Goal: Task Accomplishment & Management: Use online tool/utility

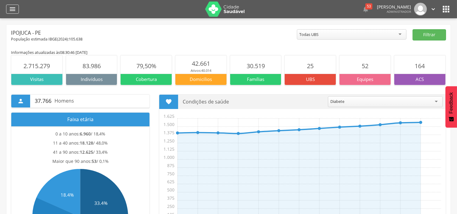
click at [9, 7] on icon "" at bounding box center [12, 8] width 7 height 7
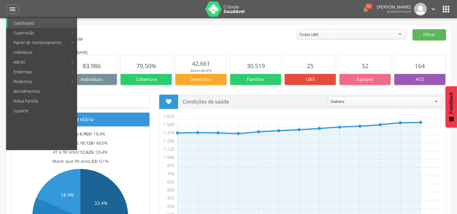
click at [115, 34] on link "Personalizados" at bounding box center [111, 33] width 68 height 10
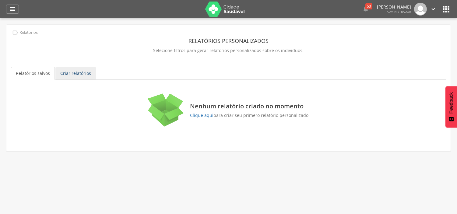
click at [63, 73] on link "Criar relatórios" at bounding box center [75, 73] width 40 height 13
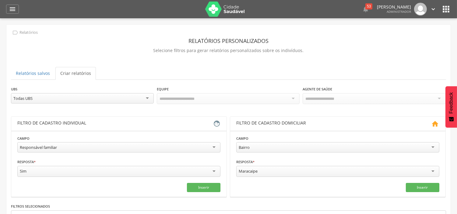
scroll to position [34, 0]
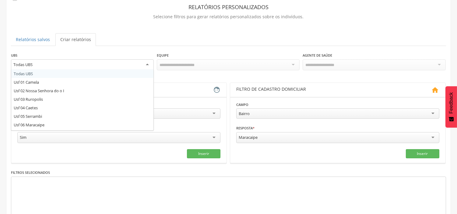
click at [116, 63] on div "Todas UBS" at bounding box center [82, 64] width 143 height 11
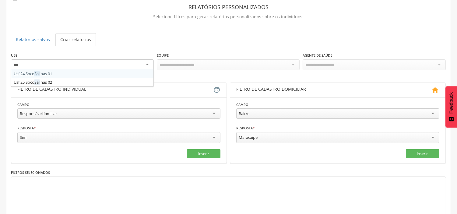
scroll to position [0, 0]
type input "*****"
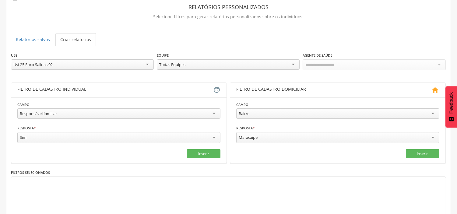
click at [189, 66] on div "Todas Equipes" at bounding box center [228, 64] width 143 height 10
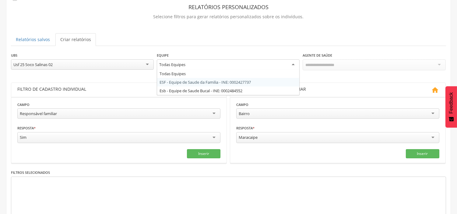
drag, startPoint x: 204, startPoint y: 82, endPoint x: 281, endPoint y: 68, distance: 77.9
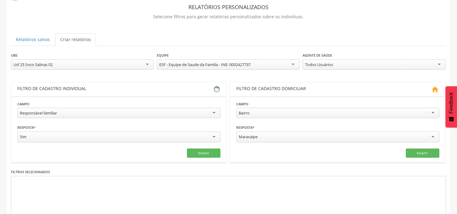
click at [358, 62] on div "Todos Usuários" at bounding box center [373, 64] width 143 height 10
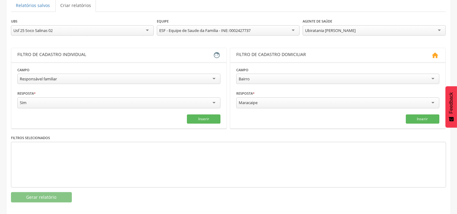
scroll to position [72, 0]
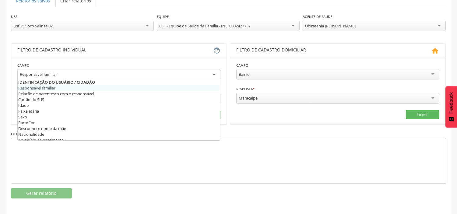
click at [152, 72] on div "Responsável familiar" at bounding box center [118, 74] width 203 height 11
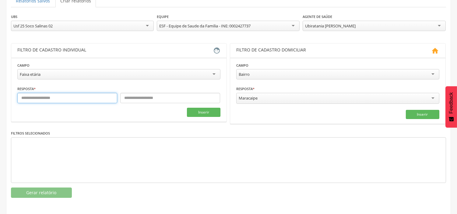
click at [49, 99] on input "text" at bounding box center [67, 98] width 100 height 10
type input "*"
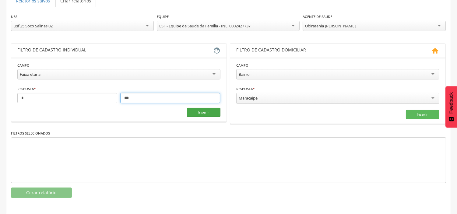
type input "***"
click at [215, 112] on button "Inserir" at bounding box center [203, 112] width 33 height 9
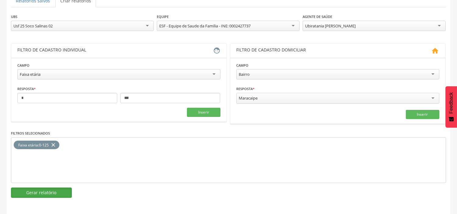
click at [40, 189] on button "Gerar relatório" at bounding box center [41, 192] width 61 height 10
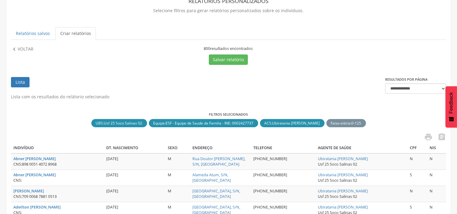
scroll to position [39, 0]
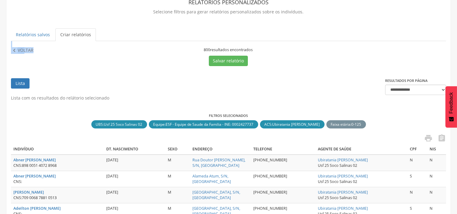
drag, startPoint x: 201, startPoint y: 48, endPoint x: 266, endPoint y: 47, distance: 64.2
click at [187, 85] on ul "Lista" at bounding box center [198, 86] width 374 height 17
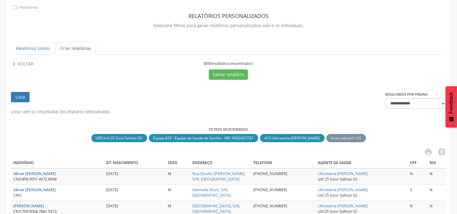
scroll to position [135, 0]
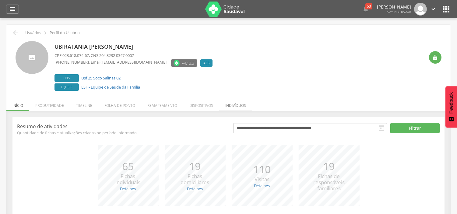
click at [238, 105] on li "Indivíduos" at bounding box center [235, 104] width 33 height 14
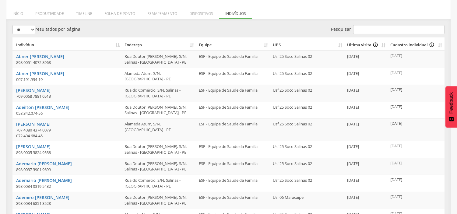
scroll to position [125, 0]
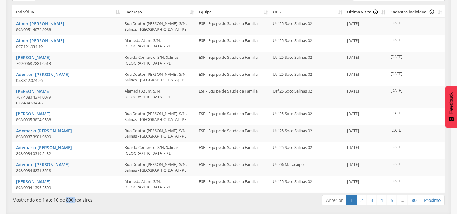
drag, startPoint x: 64, startPoint y: 199, endPoint x: 72, endPoint y: 201, distance: 8.9
click at [72, 201] on div "Mostrando de 1 até 10 de 800 registros" at bounding box center [99, 198] width 175 height 9
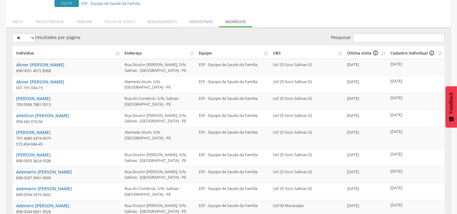
scroll to position [68, 0]
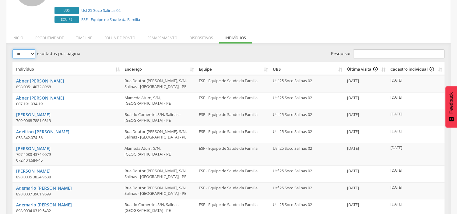
click at [32, 51] on select "** ** ** ***" at bounding box center [23, 53] width 23 height 9
select select "***"
click at [12, 49] on select "** ** ** ***" at bounding box center [23, 53] width 23 height 9
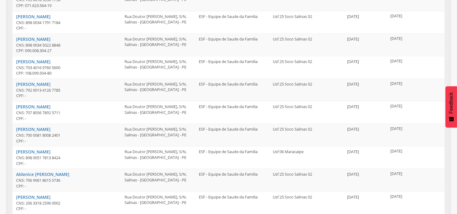
scroll to position [439, 0]
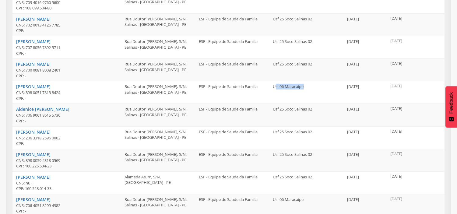
drag, startPoint x: 275, startPoint y: 84, endPoint x: 308, endPoint y: 87, distance: 33.0
click at [308, 87] on td "Usf 06 Maracaipe" at bounding box center [307, 92] width 74 height 23
click at [306, 90] on td "Usf 06 Maracaipe" at bounding box center [307, 92] width 74 height 23
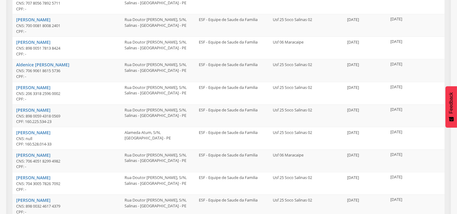
scroll to position [574, 0]
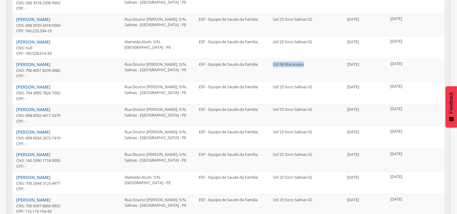
drag, startPoint x: 304, startPoint y: 65, endPoint x: 264, endPoint y: 65, distance: 39.9
click at [264, 65] on tr "Alexandre do Nascimento CNS: 706 4051 8299 4982 CPF: - Rua Doutor Adolfo Bezerr…" at bounding box center [228, 70] width 432 height 23
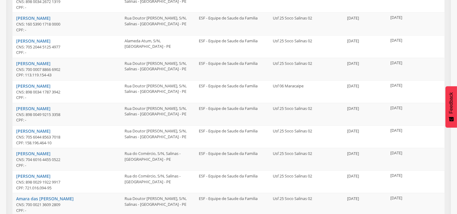
scroll to position [743, 0]
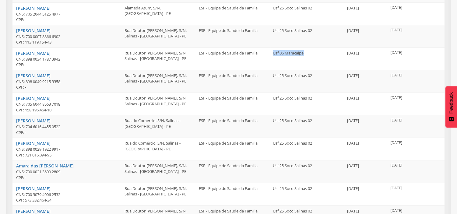
drag, startPoint x: 308, startPoint y: 53, endPoint x: 266, endPoint y: 53, distance: 42.0
click at [266, 53] on tr "Allan Batista Dantas CNS: 898 0034 1787 3942 CPF: - Rua Doutor Adolfo Bezerra d…" at bounding box center [228, 58] width 432 height 23
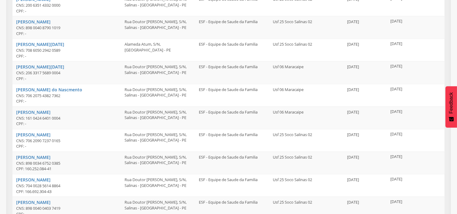
scroll to position [1251, 0]
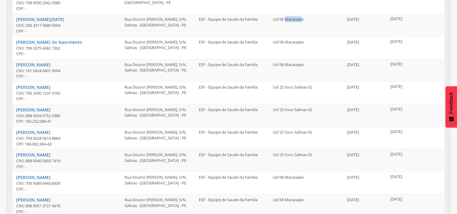
drag, startPoint x: 287, startPoint y: 19, endPoint x: 304, endPoint y: 19, distance: 17.0
click at [304, 19] on td "Usf 06 Maracaipe" at bounding box center [307, 25] width 74 height 23
click at [306, 45] on td "Usf 06 Maracaipe" at bounding box center [307, 48] width 74 height 23
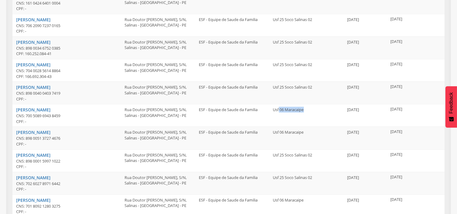
drag, startPoint x: 279, startPoint y: 108, endPoint x: 291, endPoint y: 120, distance: 17.6
click at [308, 111] on td "Usf 06 Maracaipe" at bounding box center [307, 115] width 74 height 23
drag, startPoint x: 280, startPoint y: 138, endPoint x: 303, endPoint y: 136, distance: 23.2
click at [303, 136] on td "Usf 06 Maracaipe" at bounding box center [307, 138] width 74 height 23
click at [272, 136] on td "Usf 06 Maracaipe" at bounding box center [307, 138] width 74 height 23
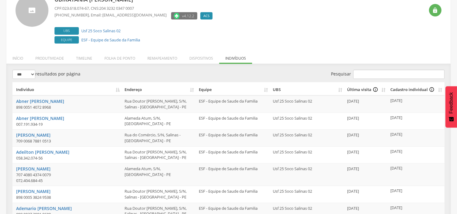
scroll to position [0, 0]
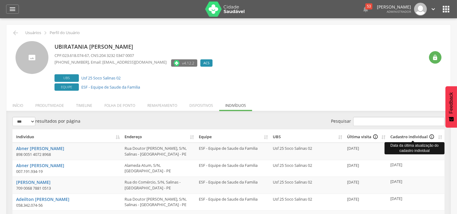
click at [430, 135] on icon "info_outline" at bounding box center [431, 137] width 5 height 6
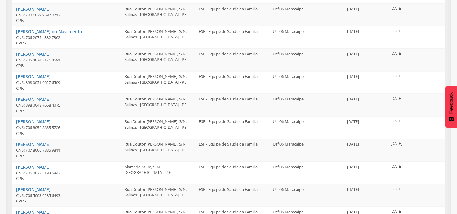
scroll to position [2202, 0]
